Goal: Transaction & Acquisition: Book appointment/travel/reservation

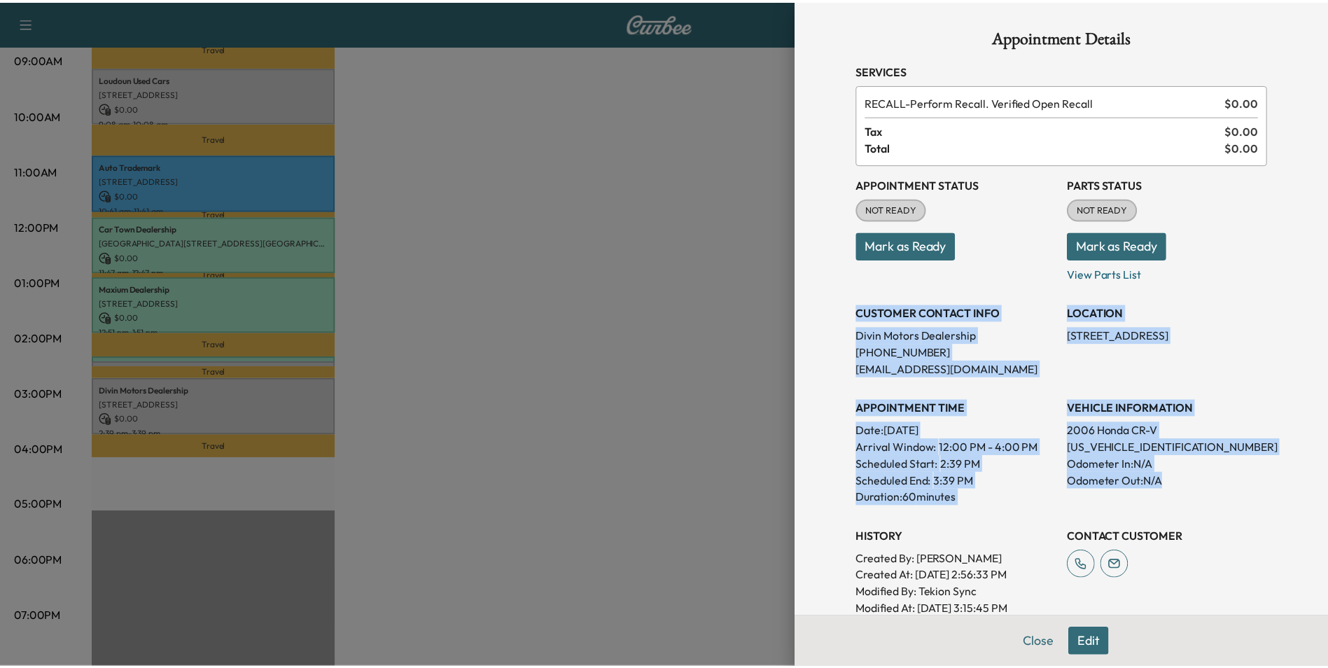
scroll to position [140, 0]
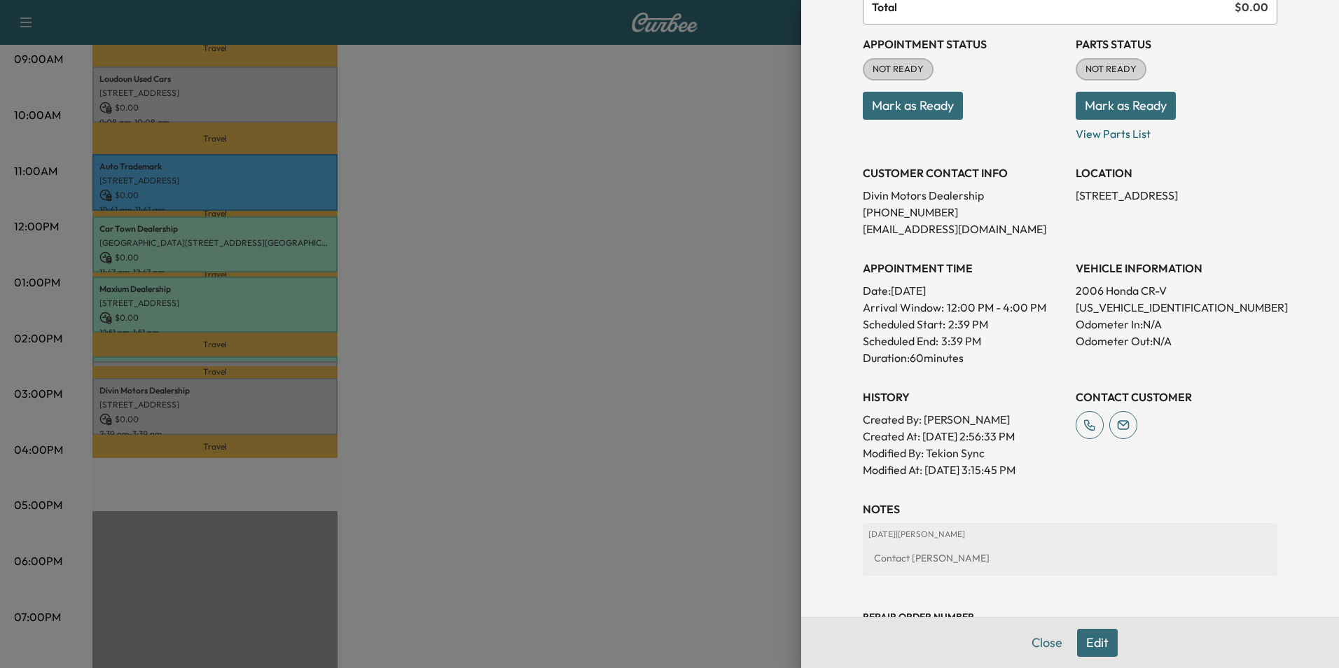
click at [716, 225] on div at bounding box center [669, 334] width 1339 height 668
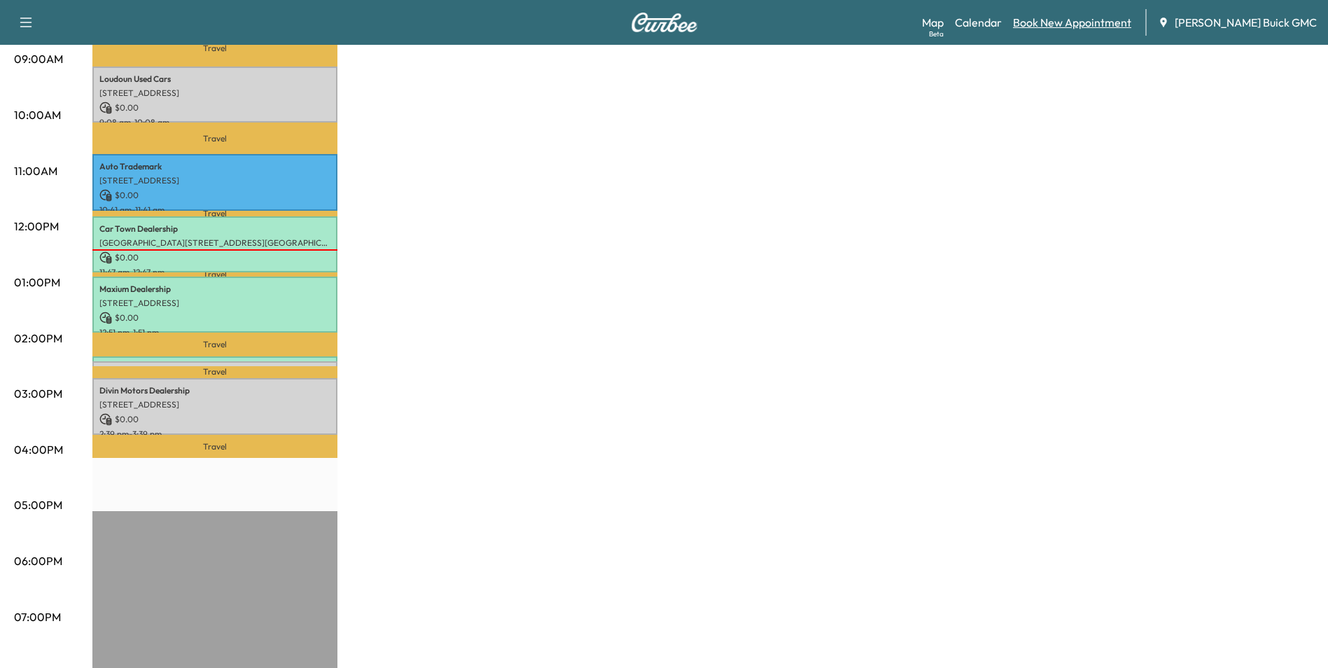
click at [1081, 20] on link "Book New Appointment" at bounding box center [1072, 22] width 118 height 17
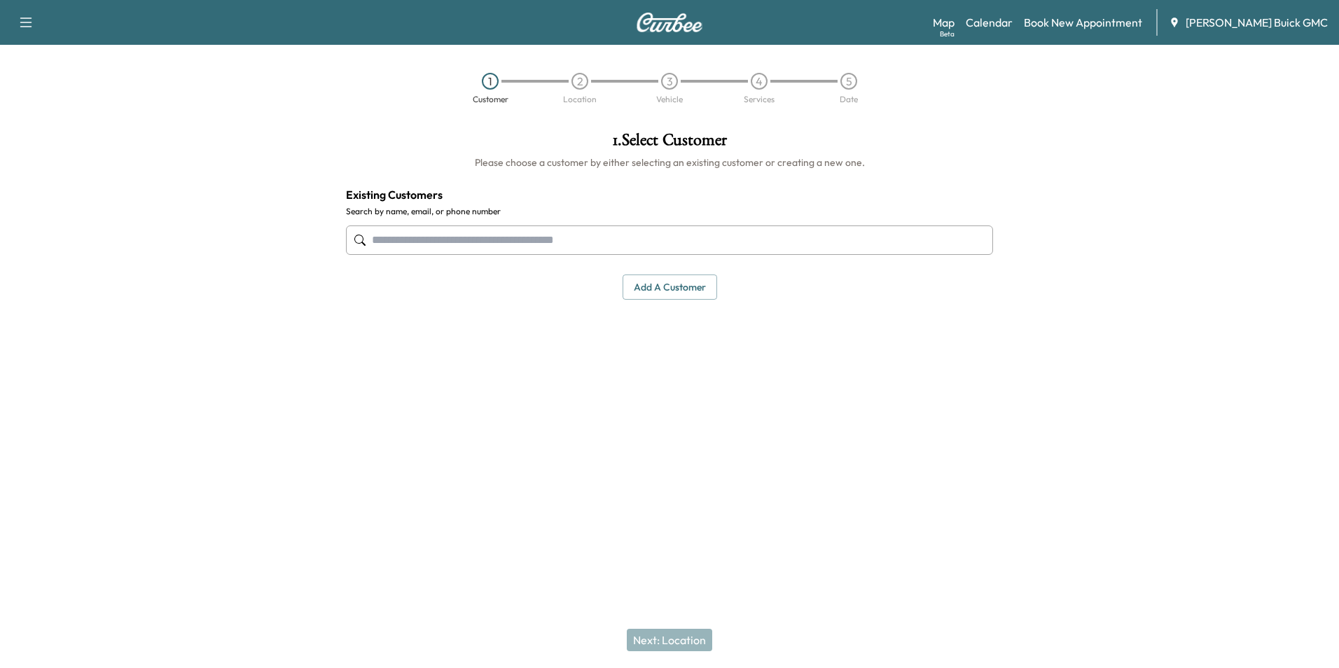
click at [538, 236] on input "text" at bounding box center [669, 239] width 647 height 29
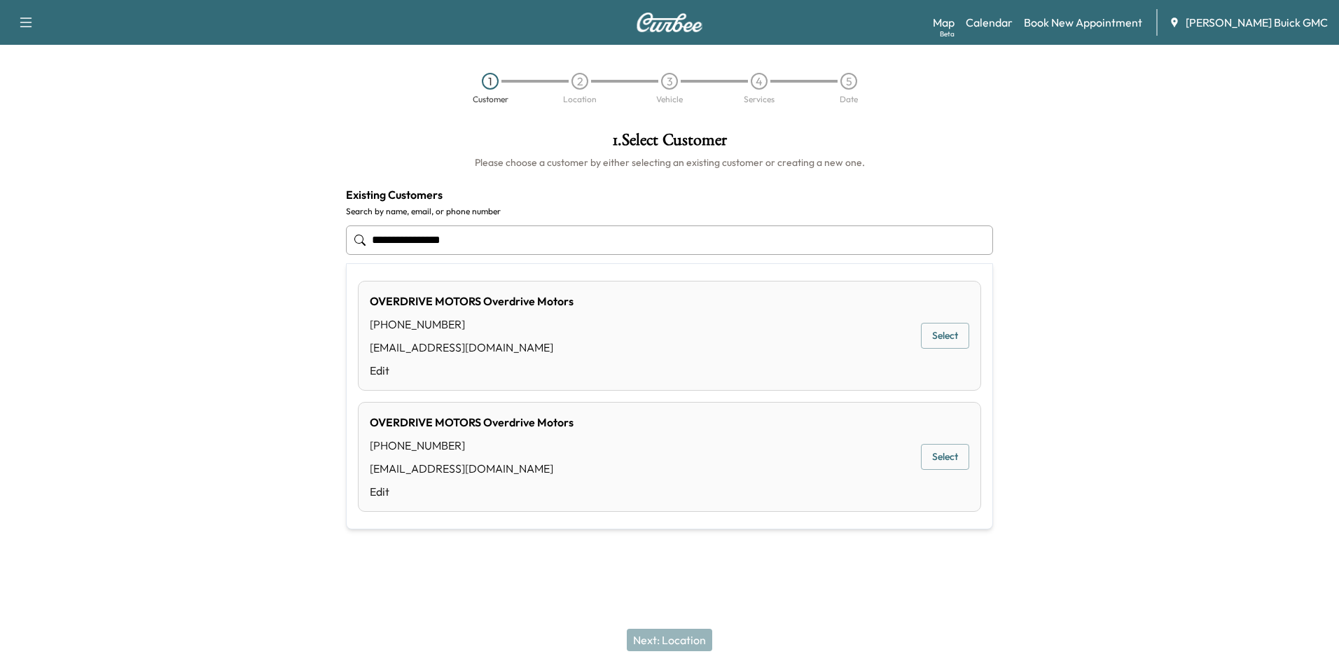
click at [940, 333] on button "Select" at bounding box center [945, 336] width 48 height 26
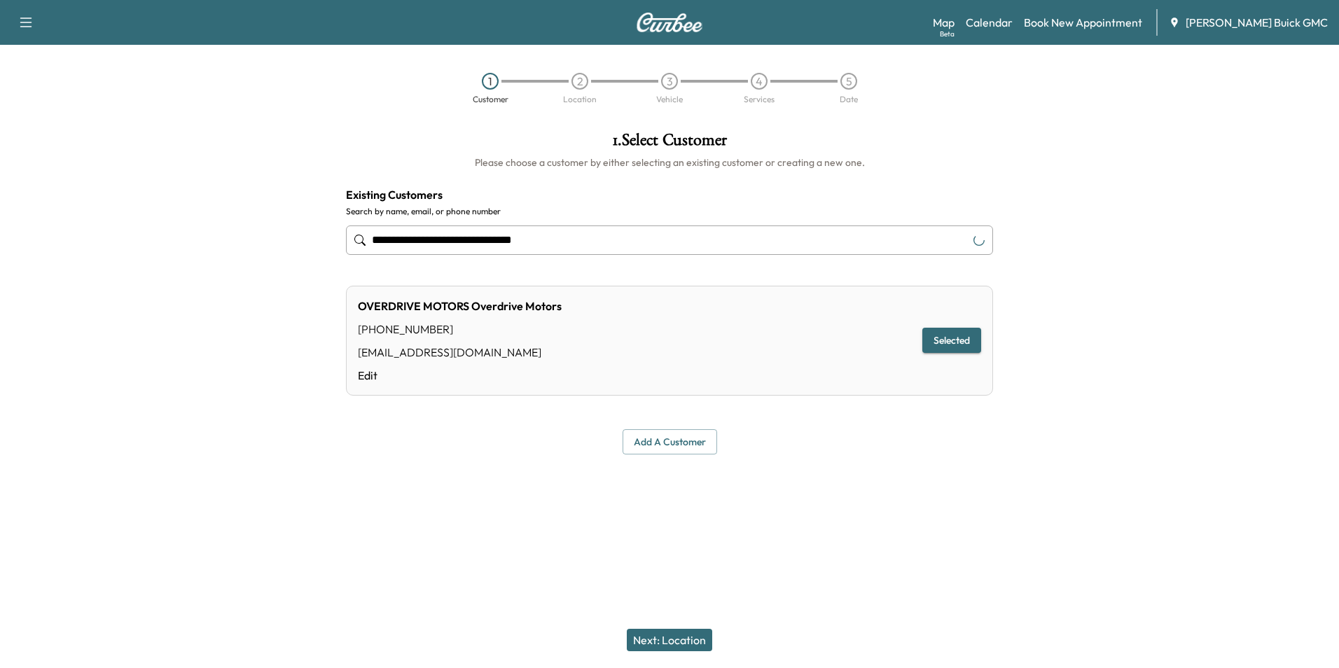
type input "**********"
click at [674, 639] on button "Next: Location" at bounding box center [669, 640] width 85 height 22
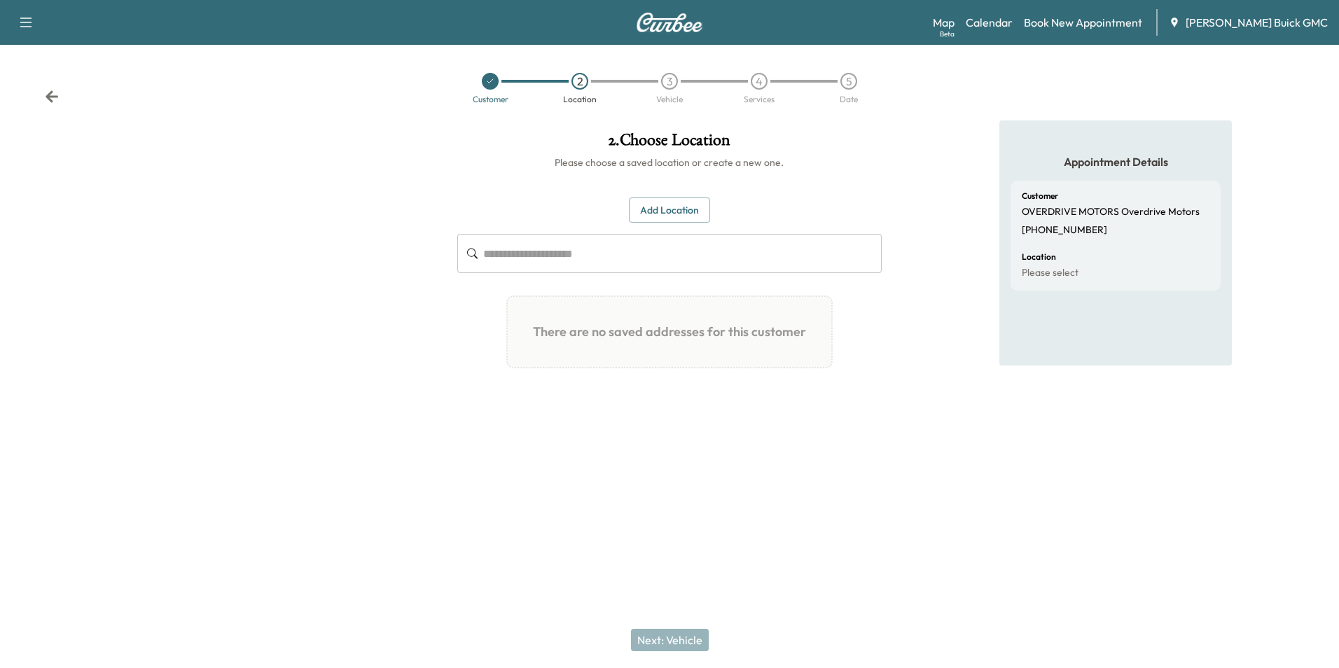
click at [602, 253] on input "text" at bounding box center [682, 253] width 398 height 39
type input "*"
click at [695, 204] on button "Add Location" at bounding box center [669, 210] width 81 height 26
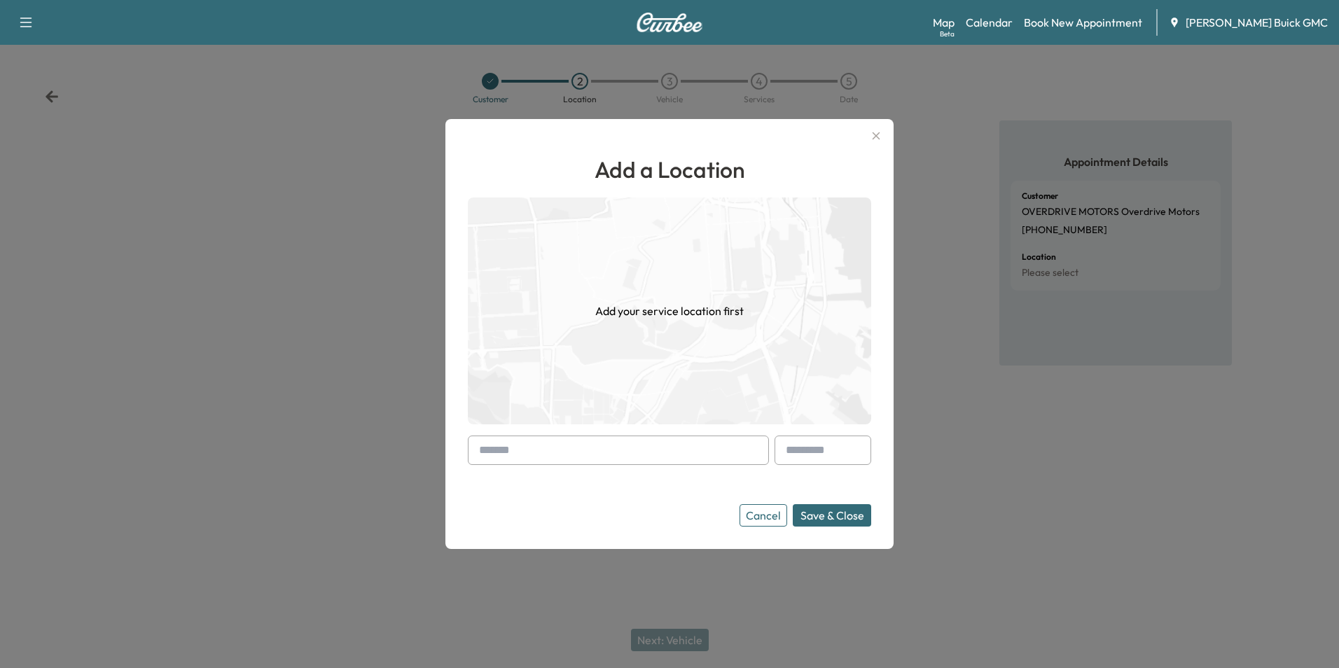
click at [572, 441] on input "text" at bounding box center [618, 449] width 301 height 29
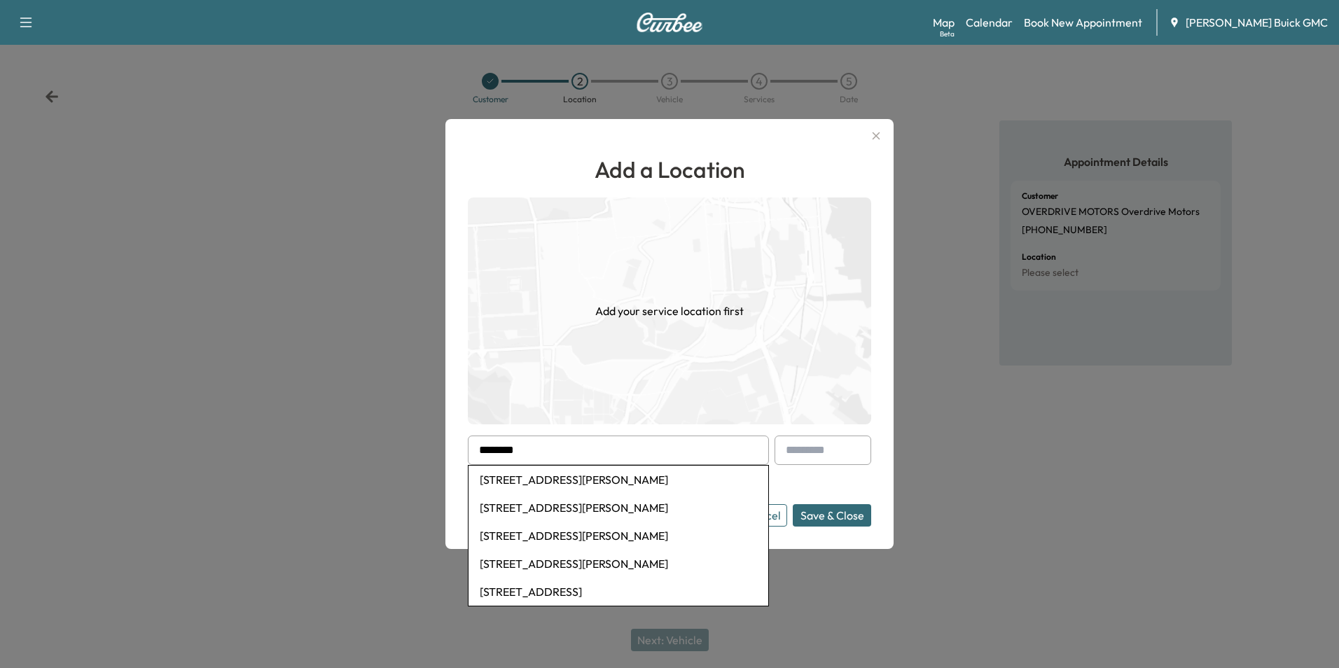
click at [607, 480] on li "[STREET_ADDRESS][PERSON_NAME]" at bounding box center [618, 480] width 300 height 28
type input "**********"
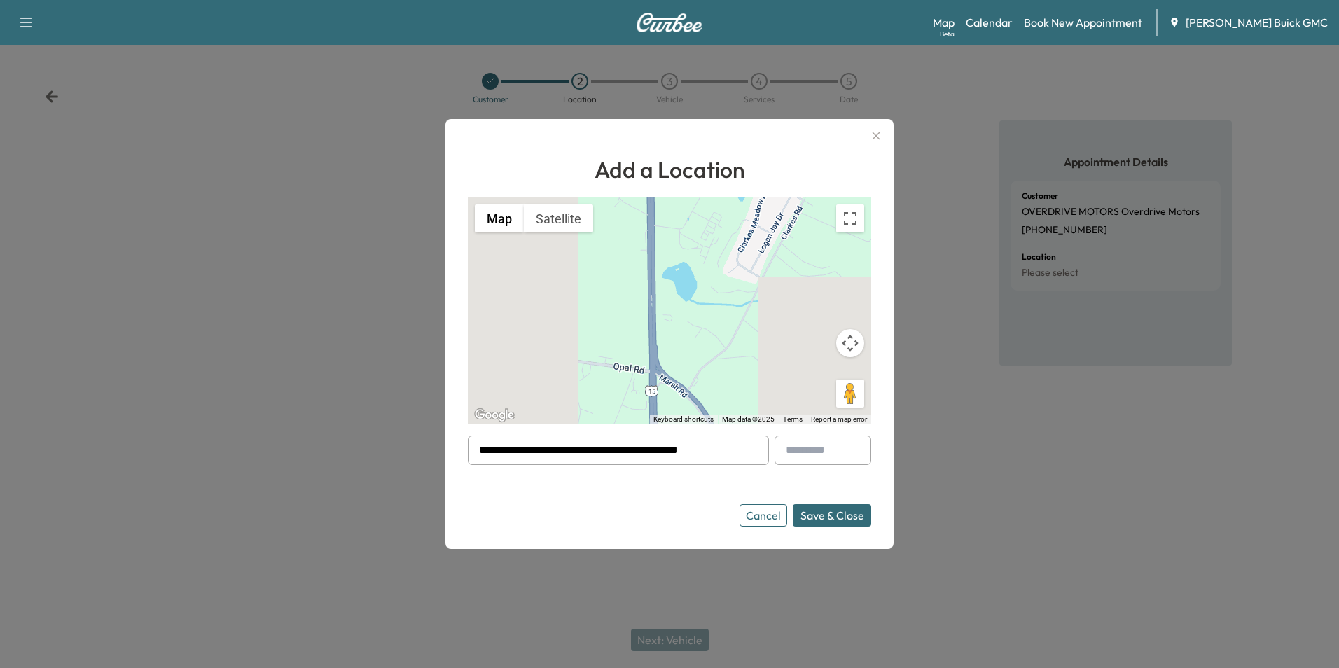
click at [822, 512] on button "Save & Close" at bounding box center [832, 515] width 78 height 22
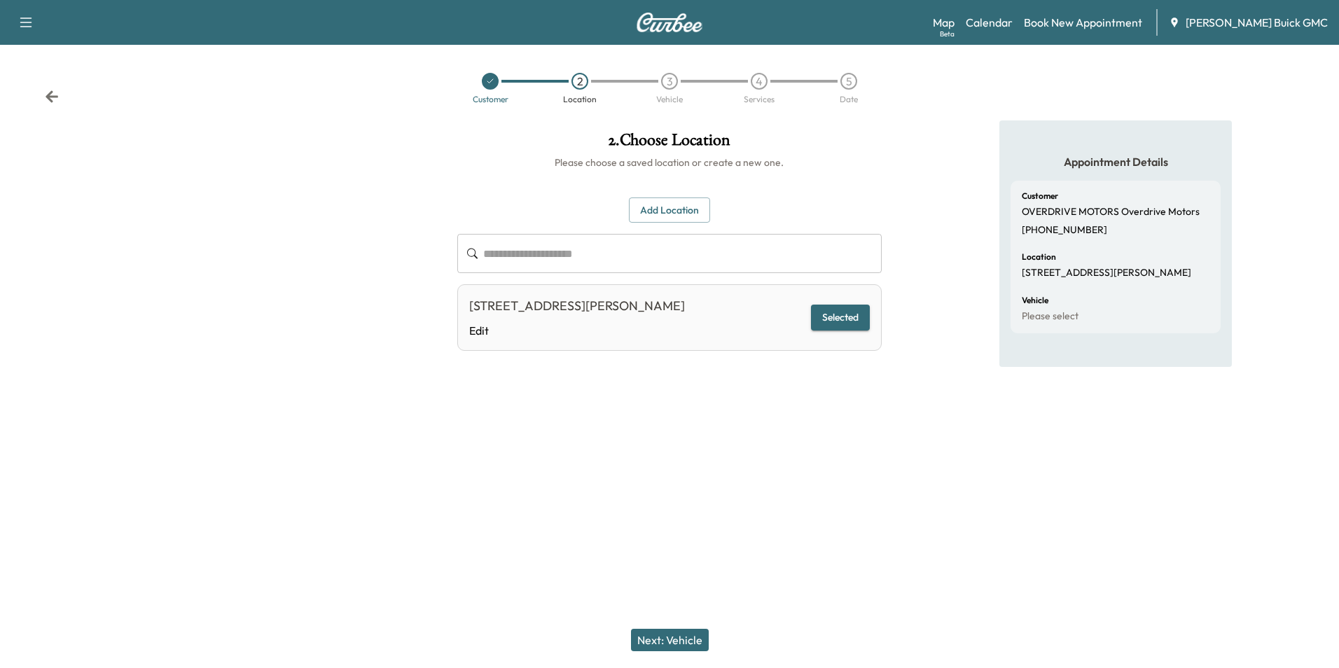
click at [683, 638] on button "Next: Vehicle" at bounding box center [670, 640] width 78 height 22
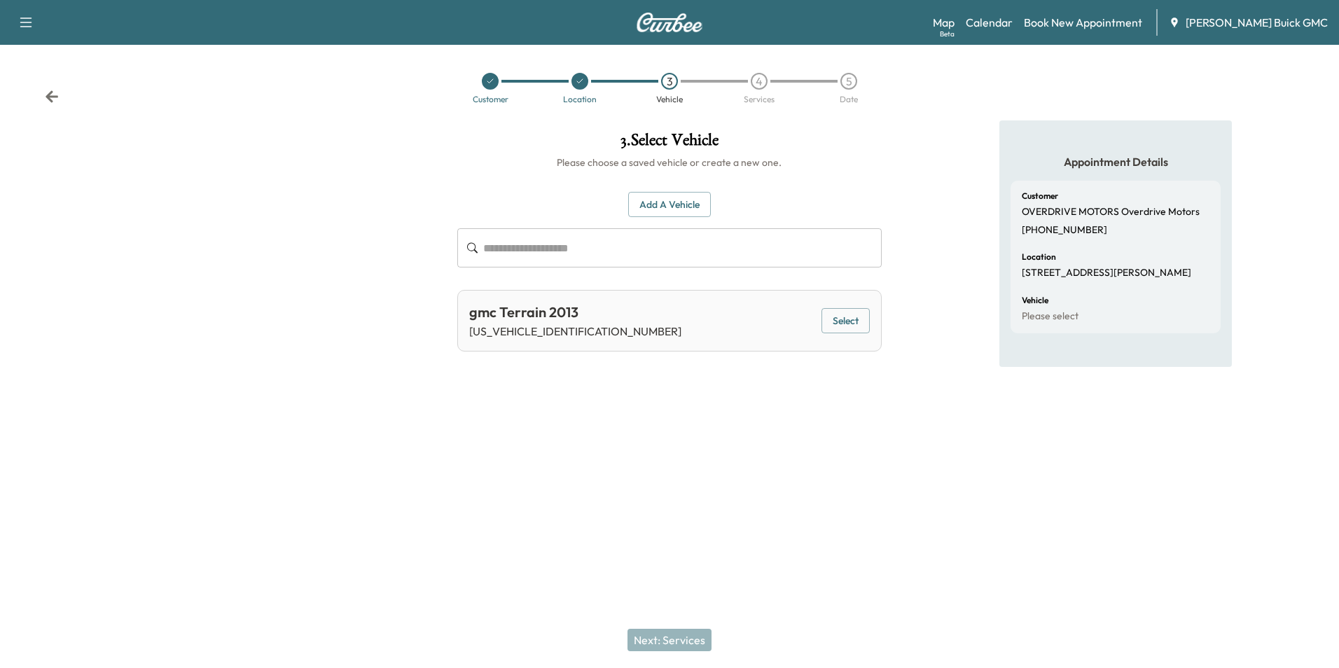
click at [653, 200] on button "Add a Vehicle" at bounding box center [669, 205] width 83 height 26
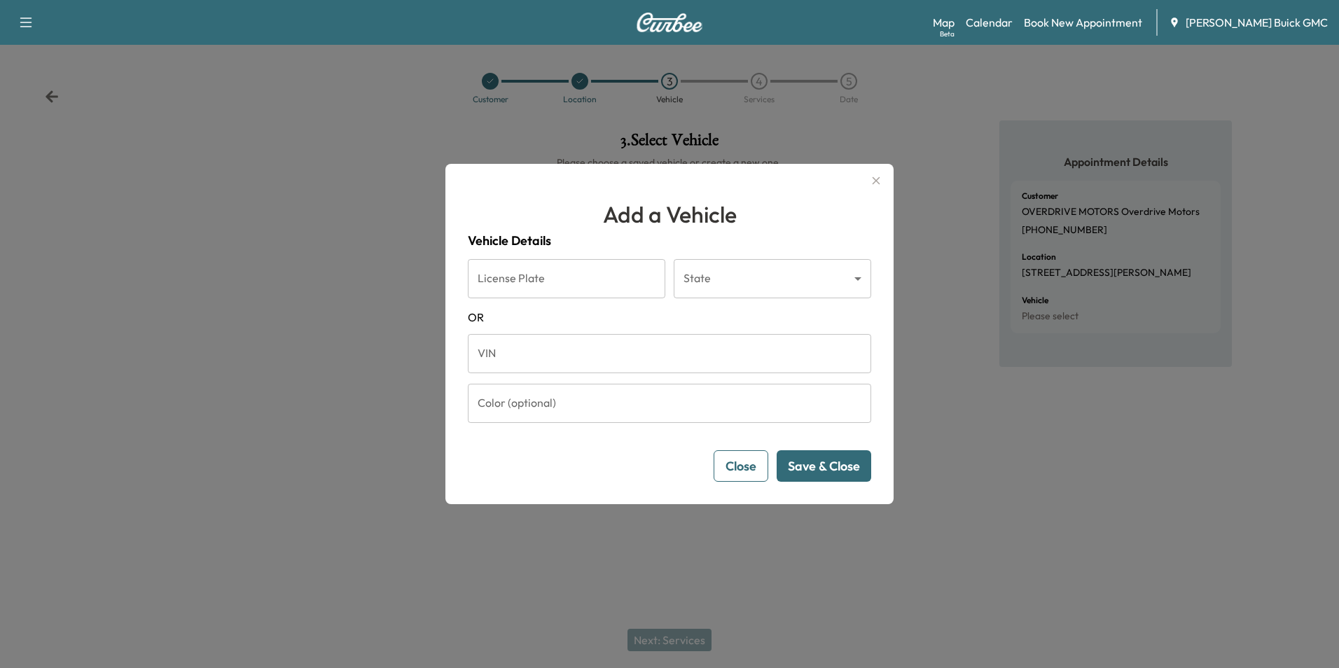
drag, startPoint x: 566, startPoint y: 363, endPoint x: 573, endPoint y: 355, distance: 10.4
click at [569, 363] on input "VIN" at bounding box center [669, 353] width 403 height 39
type input "**********"
click at [849, 459] on button "Save & Close" at bounding box center [823, 466] width 95 height 32
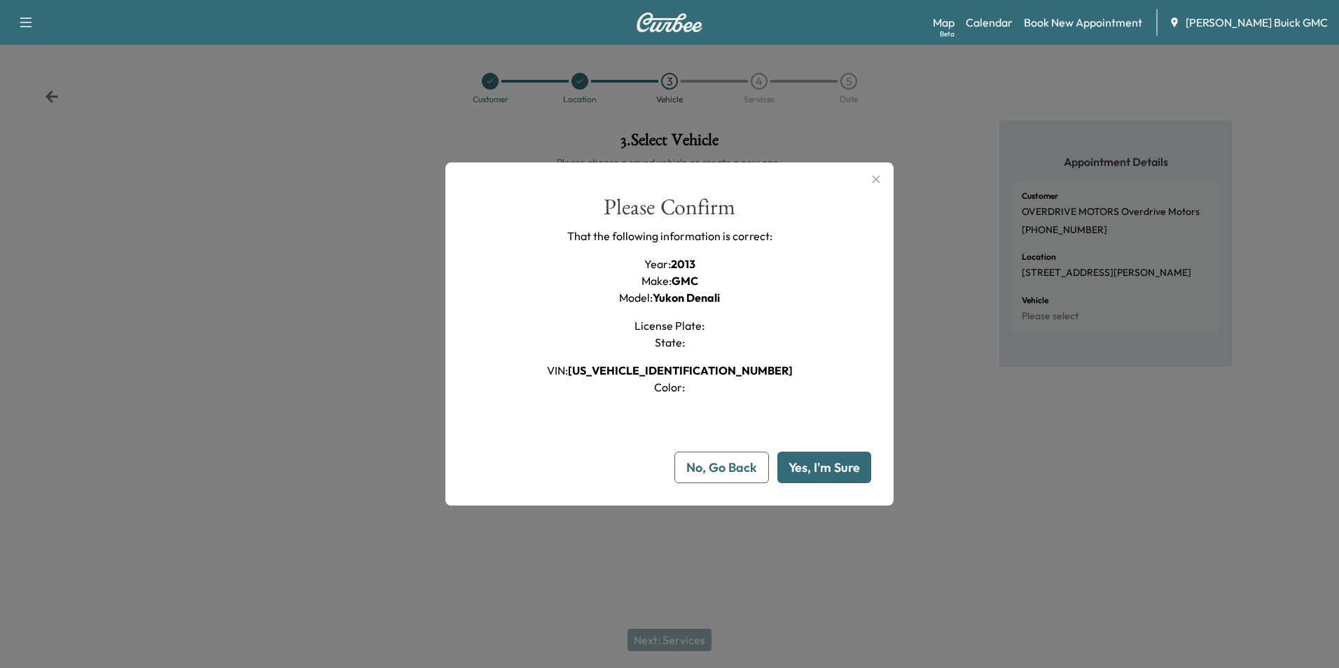
click at [819, 466] on button "Yes, I'm Sure" at bounding box center [824, 468] width 94 height 32
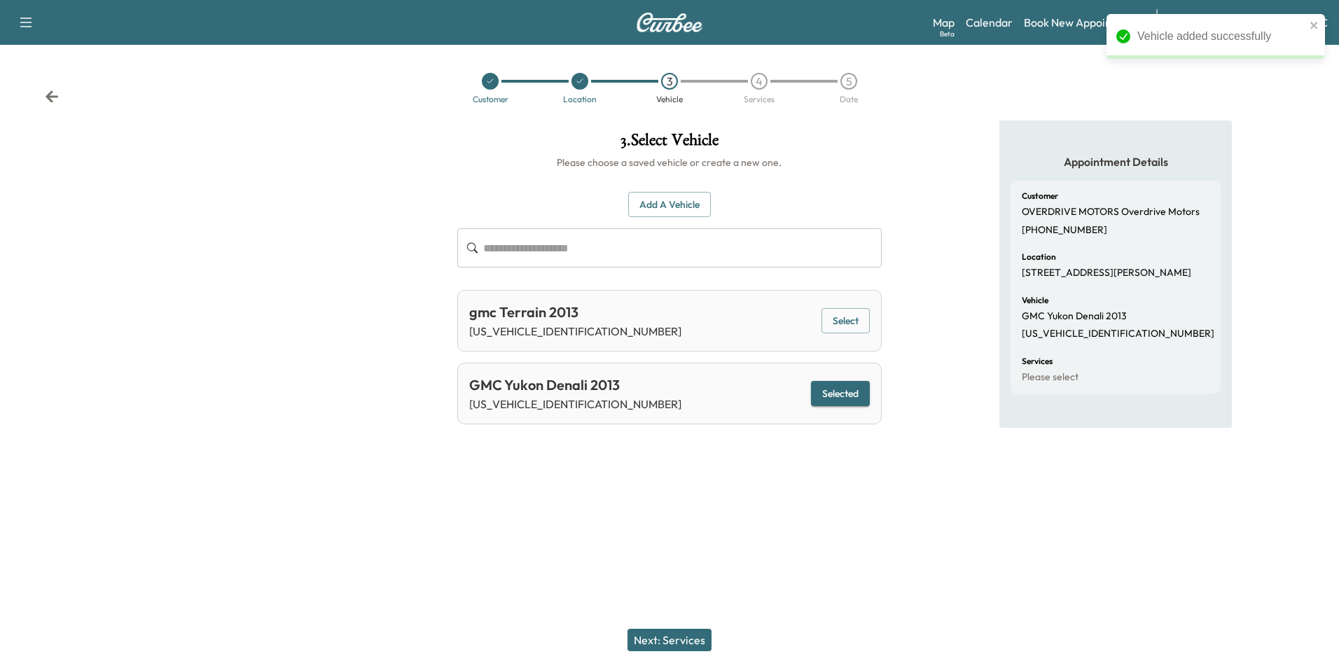
click at [864, 519] on div "Support Log Out Map Beta Calendar Book New Appointment [PERSON_NAME] Buick GMC …" at bounding box center [669, 334] width 1339 height 668
click at [673, 636] on button "Next: Services" at bounding box center [669, 640] width 84 height 22
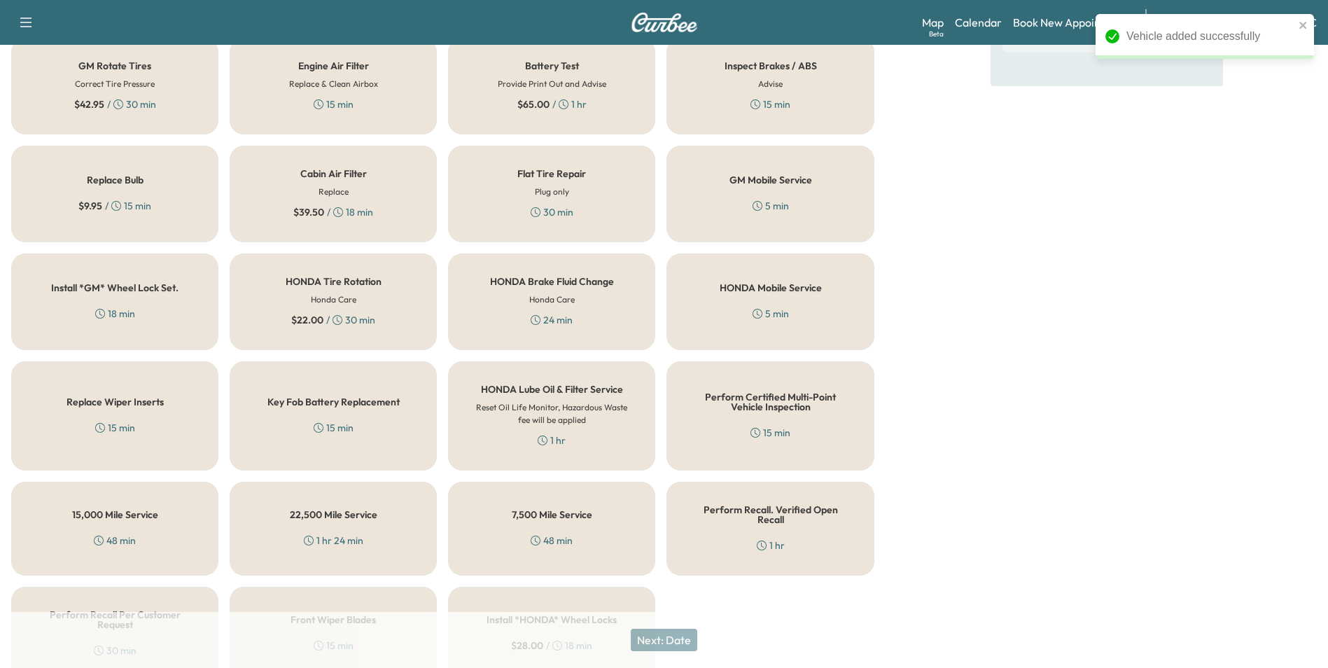
scroll to position [400, 0]
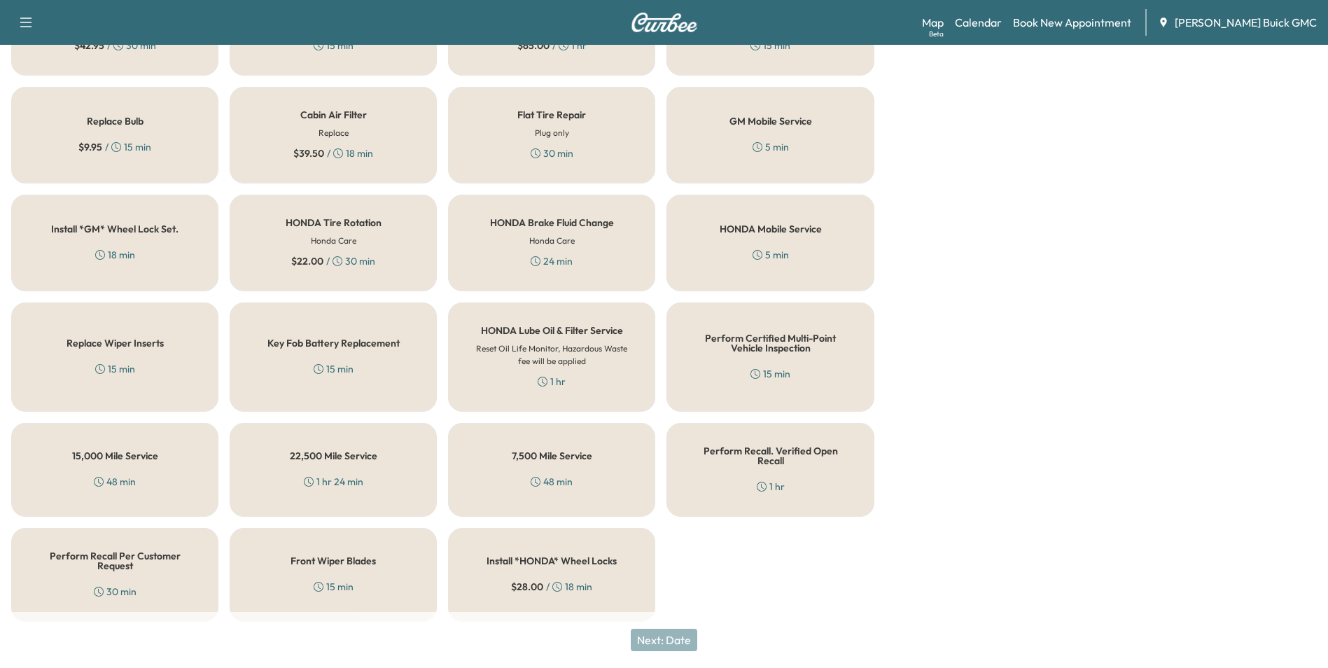
click at [752, 368] on div "15 min" at bounding box center [771, 374] width 40 height 14
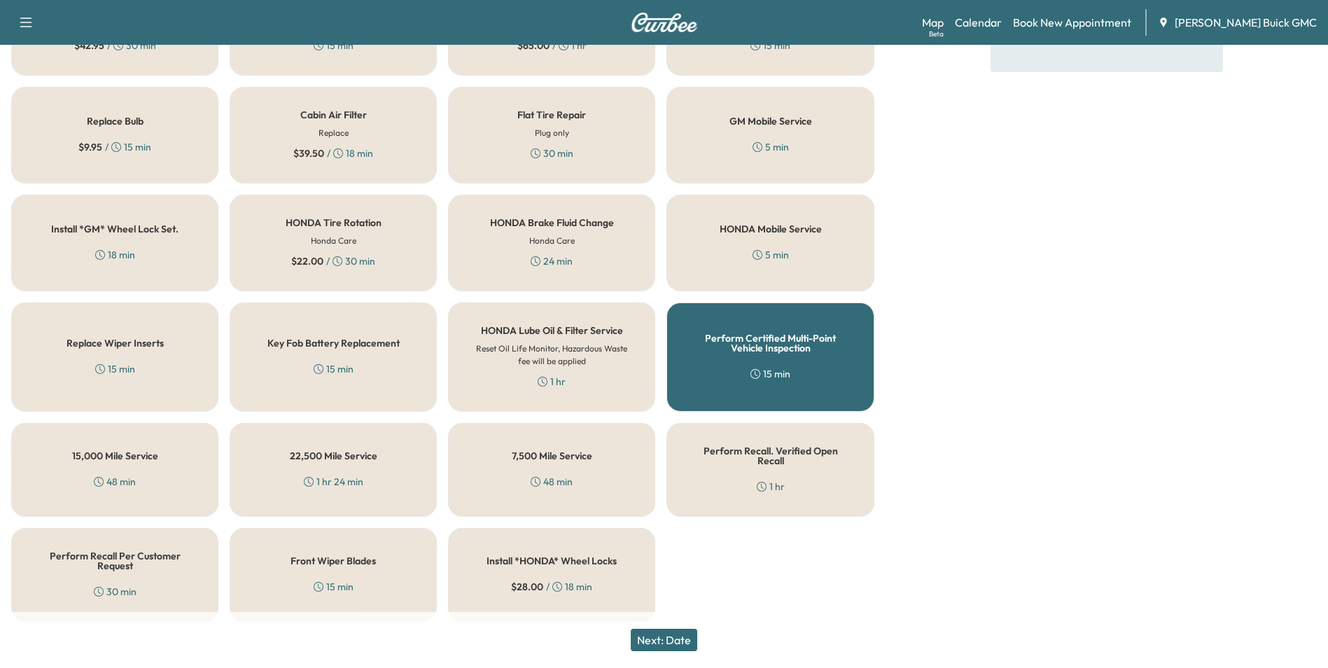
click at [675, 640] on button "Next: Date" at bounding box center [664, 640] width 67 height 22
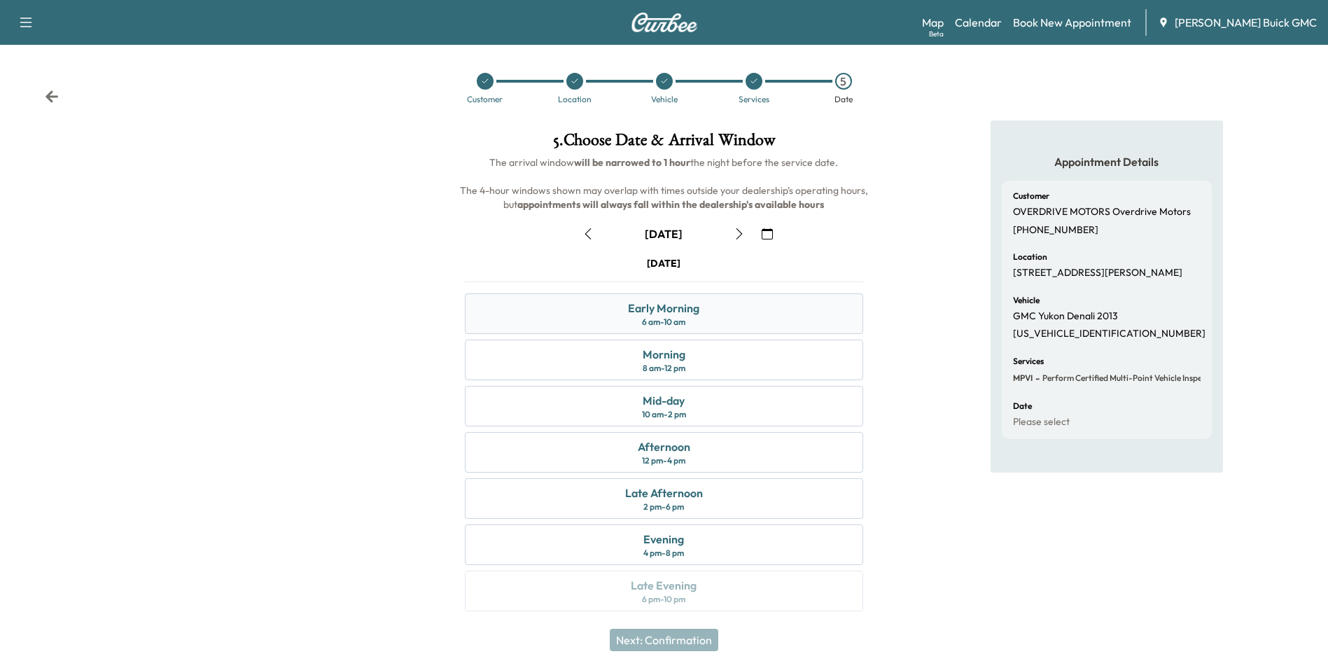
click at [741, 309] on div "Early Morning 6 am - 10 am" at bounding box center [664, 313] width 398 height 41
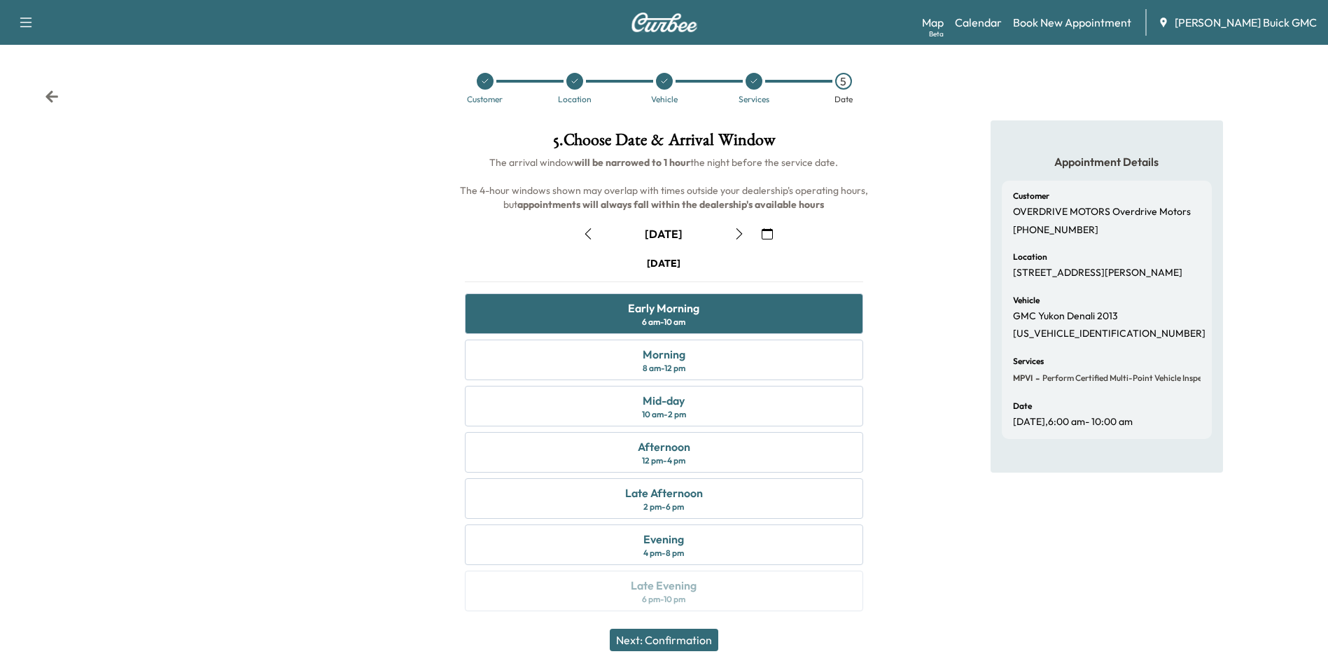
click at [703, 634] on button "Next: Confirmation" at bounding box center [664, 640] width 109 height 22
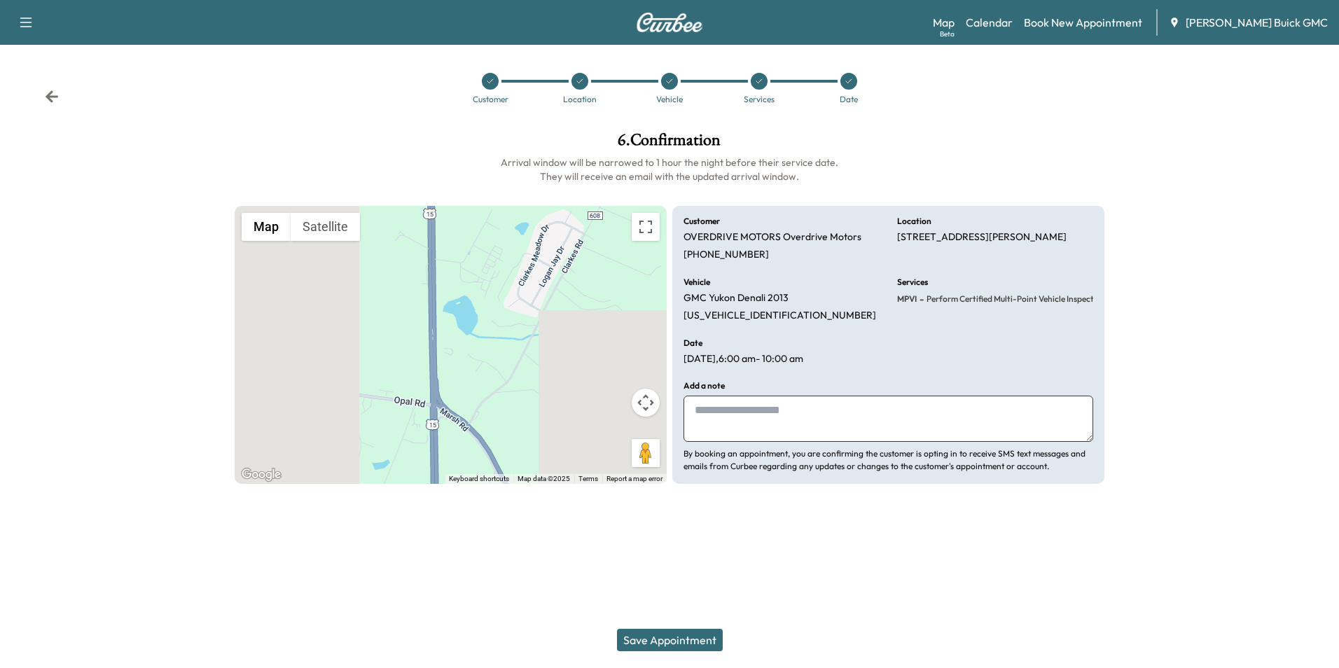
click at [769, 417] on textarea at bounding box center [888, 419] width 410 height 46
type textarea "**********"
click at [673, 639] on button "Save Appointment" at bounding box center [670, 640] width 106 height 22
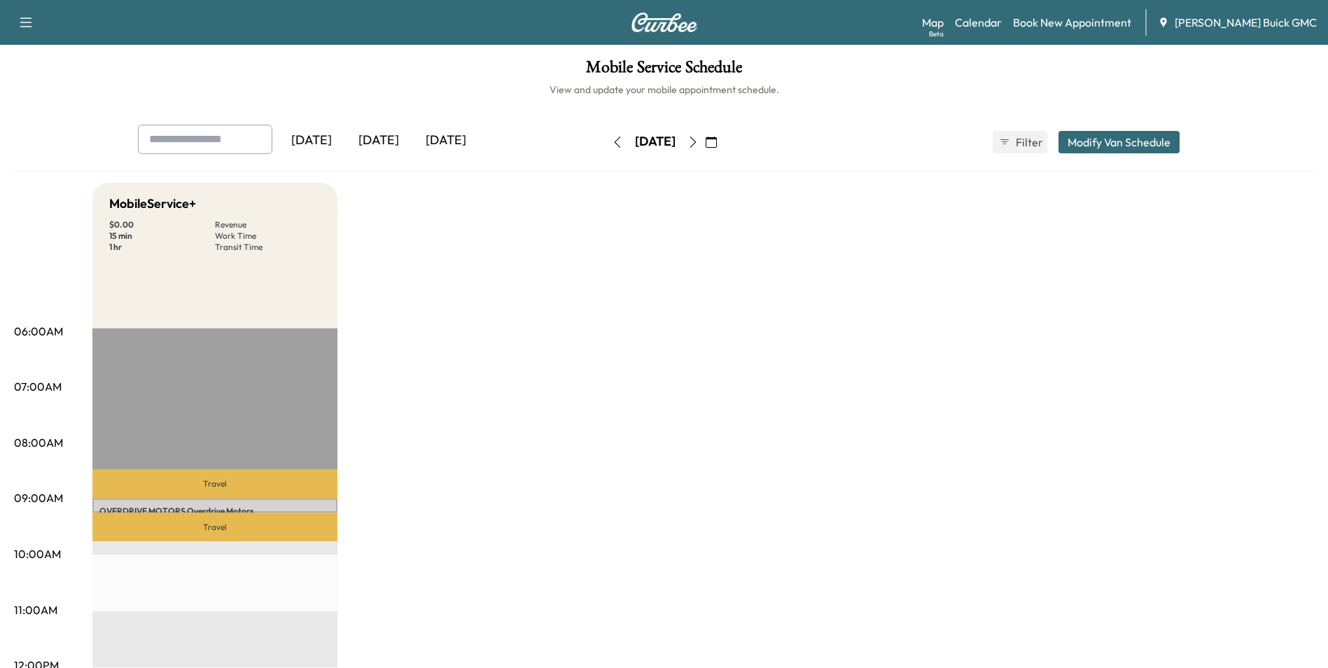
drag, startPoint x: 769, startPoint y: 302, endPoint x: 773, endPoint y: 268, distance: 34.5
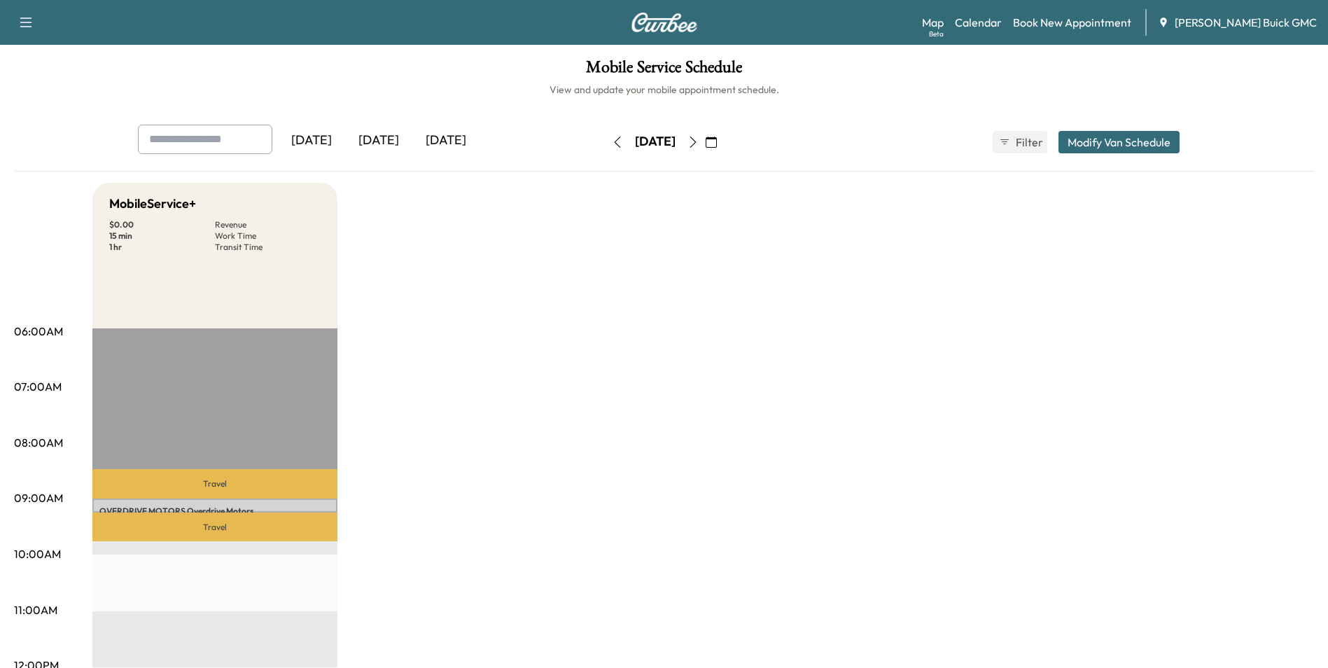
drag, startPoint x: 959, startPoint y: 305, endPoint x: 966, endPoint y: 298, distance: 9.9
drag, startPoint x: 1075, startPoint y: 308, endPoint x: 1064, endPoint y: 309, distance: 10.6
